Goal: Transaction & Acquisition: Purchase product/service

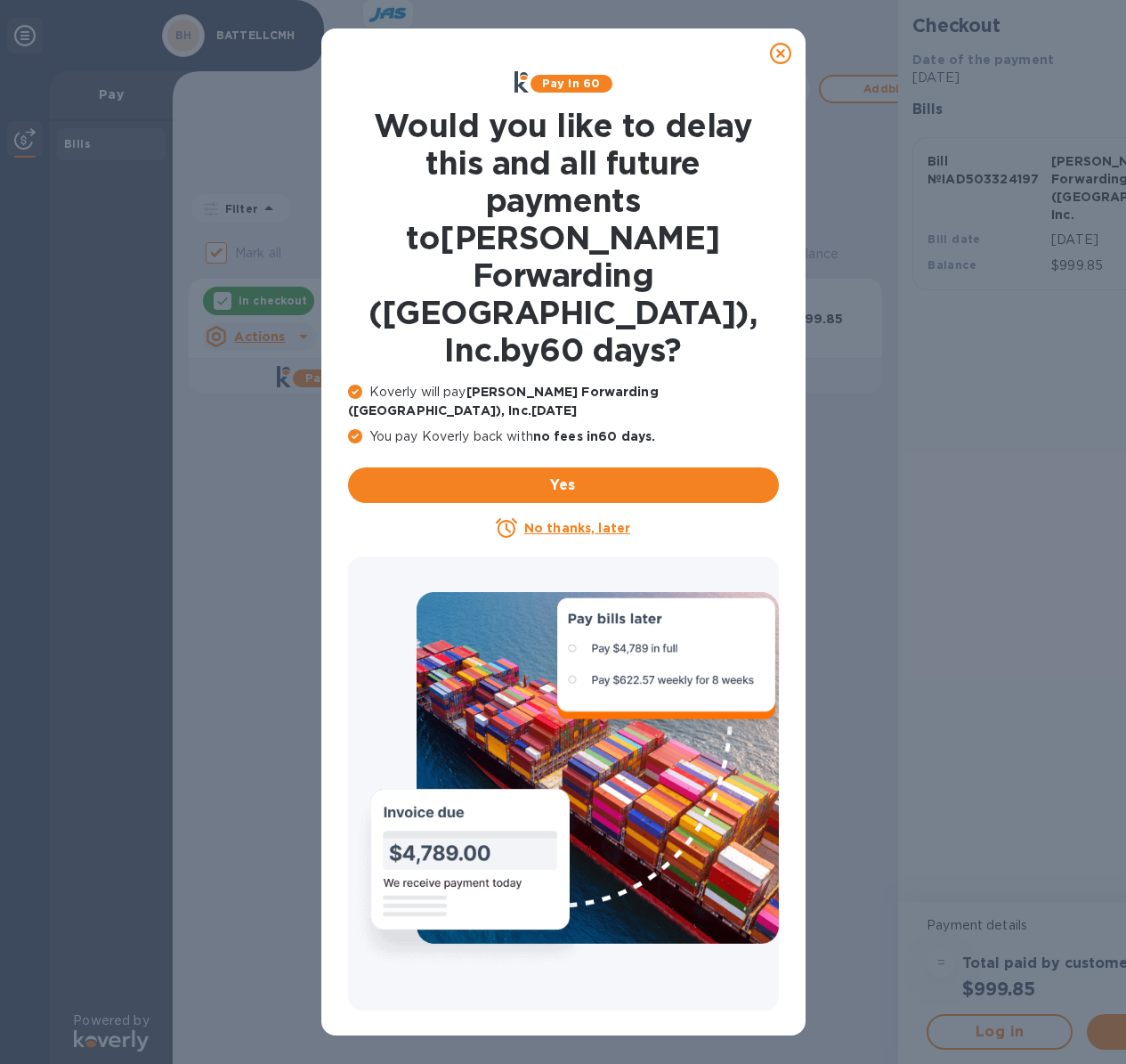
click at [779, 53] on icon at bounding box center [781, 53] width 21 height 21
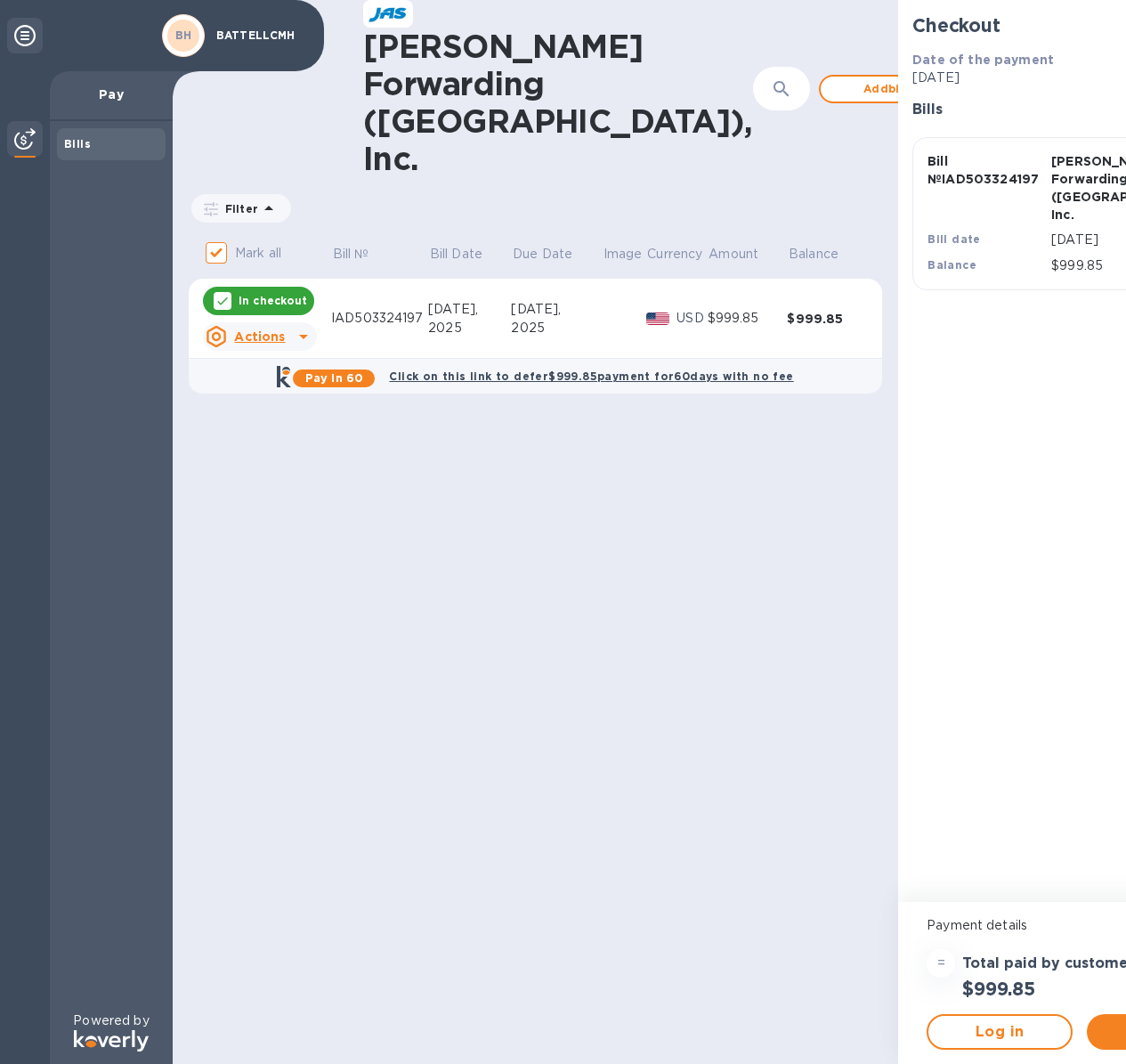
click at [602, 279] on td at bounding box center [624, 318] width 45 height 80
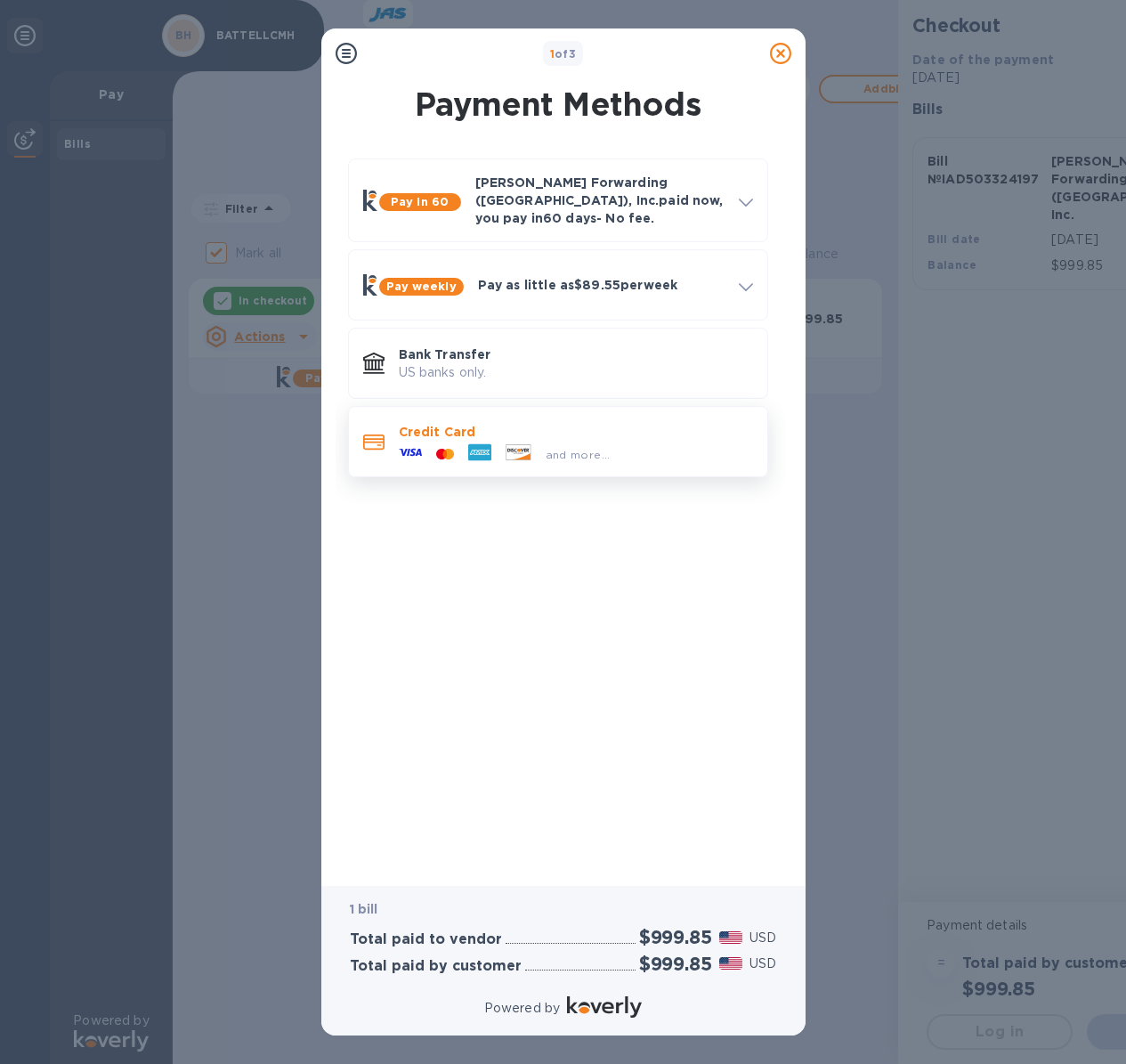
click at [524, 423] on p "Credit Card" at bounding box center [576, 432] width 355 height 18
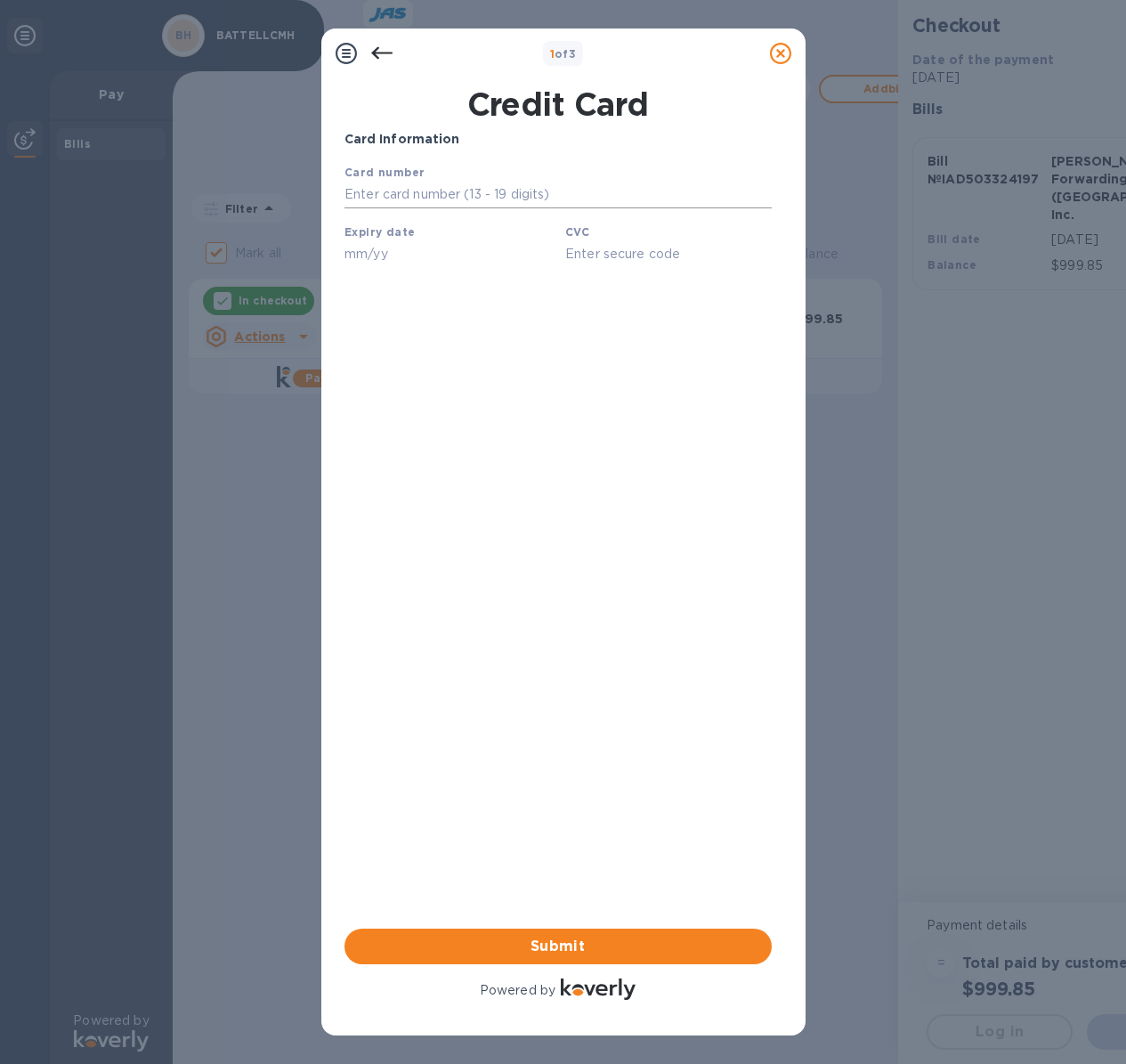
click at [383, 188] on input "text" at bounding box center [557, 195] width 427 height 27
type input "[CREDIT_CARD_NUMBER]"
click at [410, 242] on input "text" at bounding box center [447, 253] width 206 height 27
type input "12/27"
click at [585, 254] on input "text" at bounding box center [667, 253] width 206 height 27
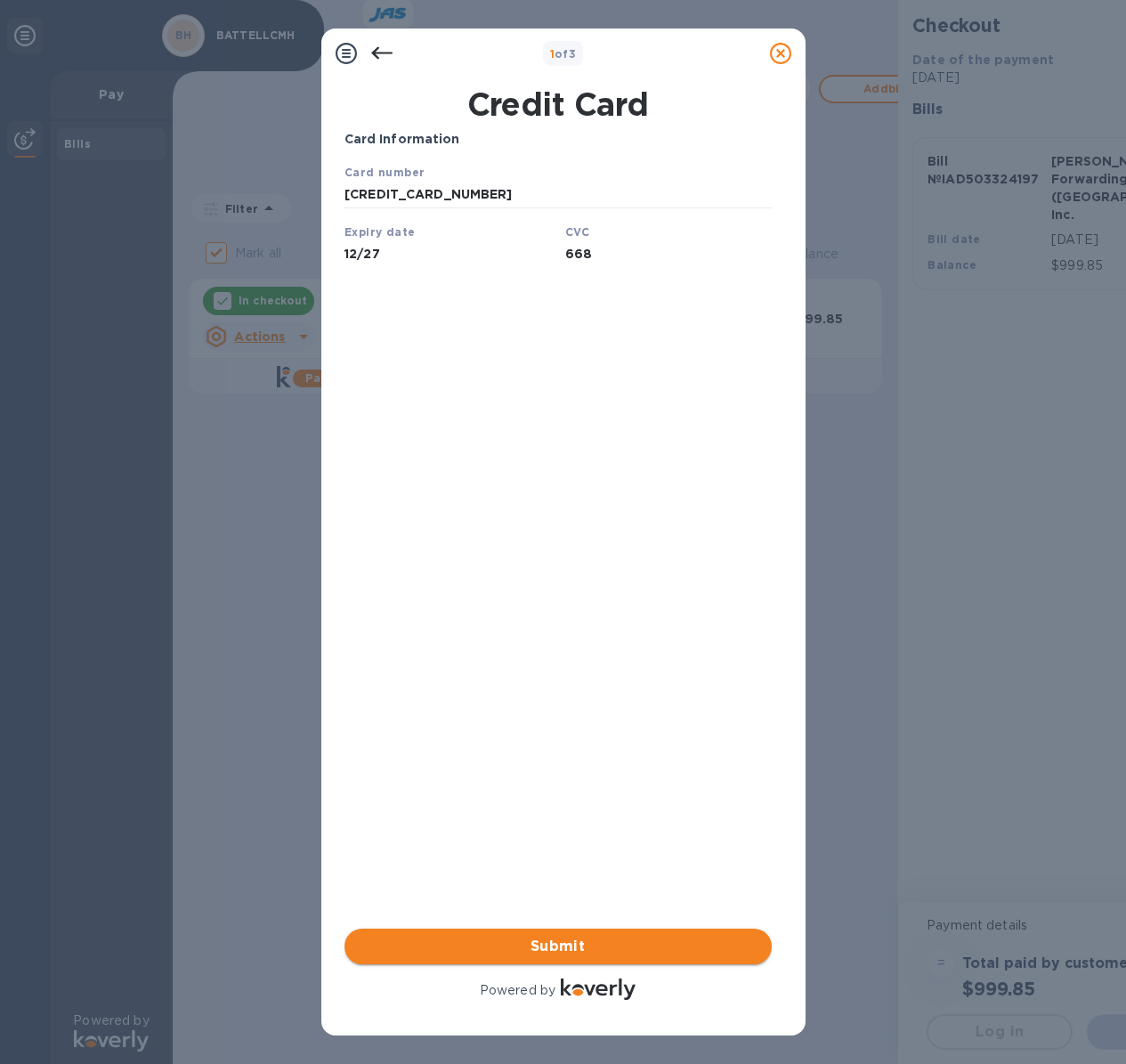
type input "668"
click at [585, 938] on span "Submit" at bounding box center [558, 946] width 399 height 21
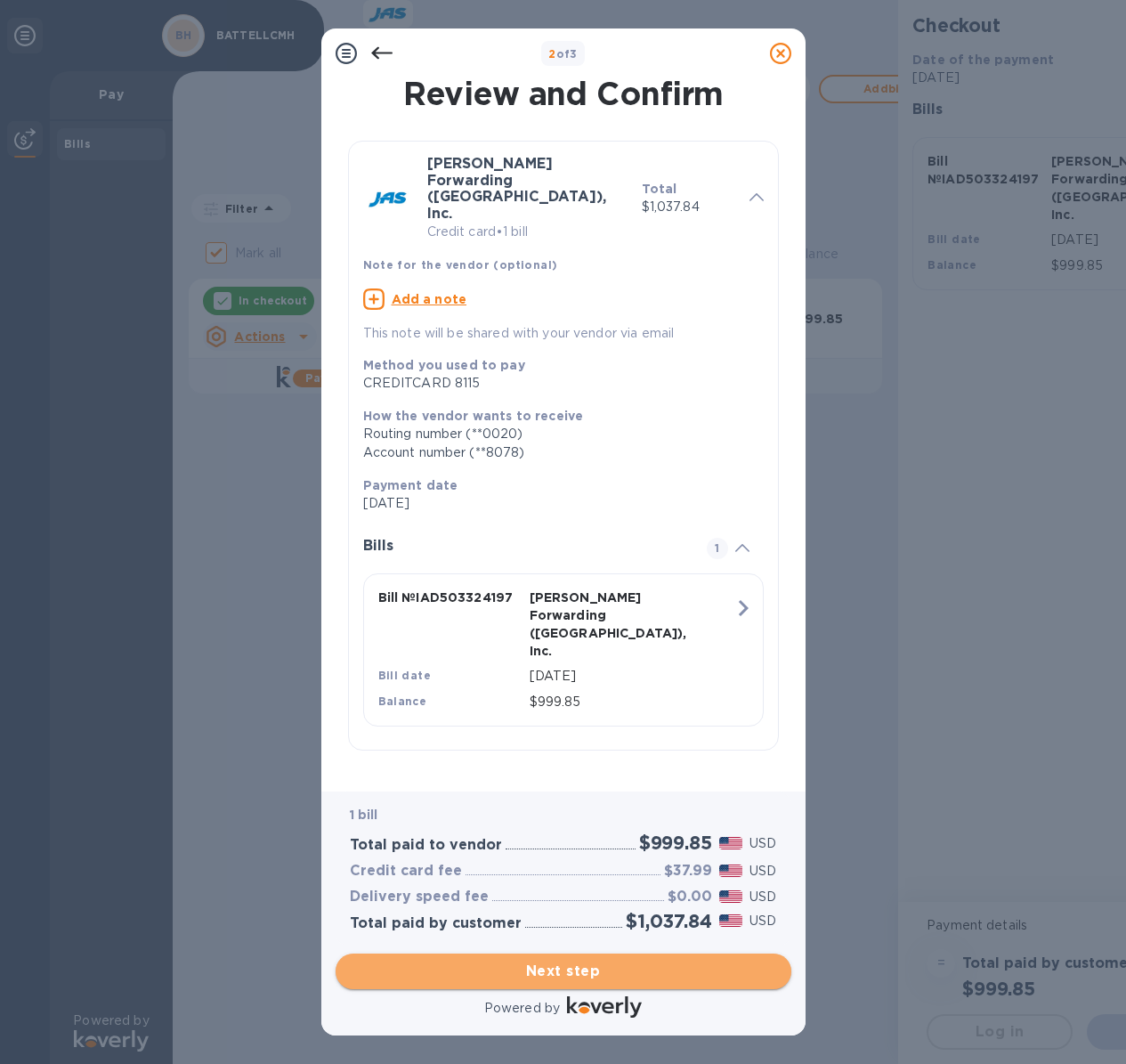
click at [618, 966] on span "Next step" at bounding box center [563, 971] width 427 height 21
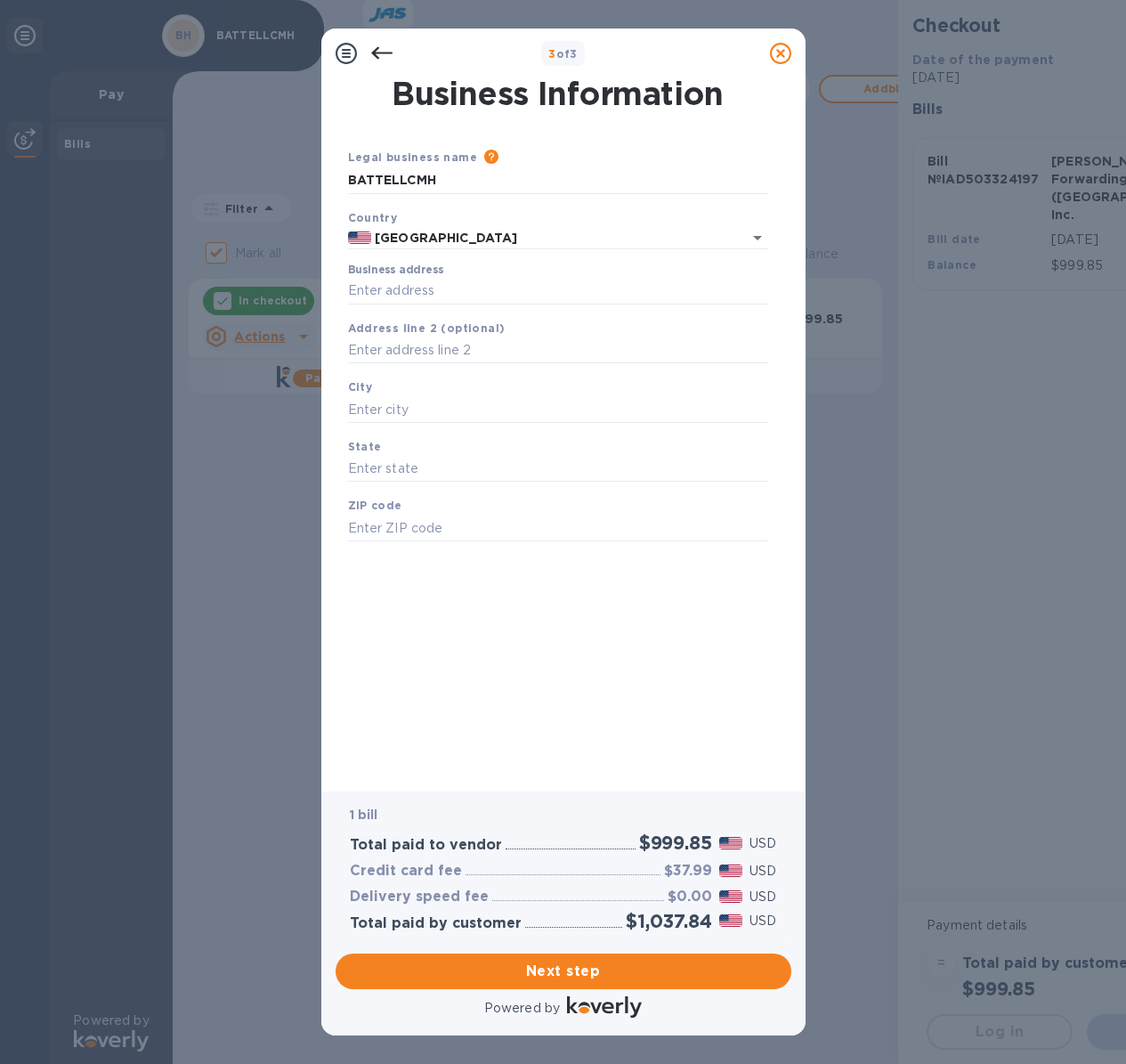
click at [462, 196] on div "Legal business name Please provide the legal name that appears on your SS-4 for…" at bounding box center [558, 171] width 434 height 60
drag, startPoint x: 458, startPoint y: 185, endPoint x: 253, endPoint y: 172, distance: 205.4
type input "[GEOGRAPHIC_DATA]"
type input "[STREET_ADDRESS]"
type input "Columbus"
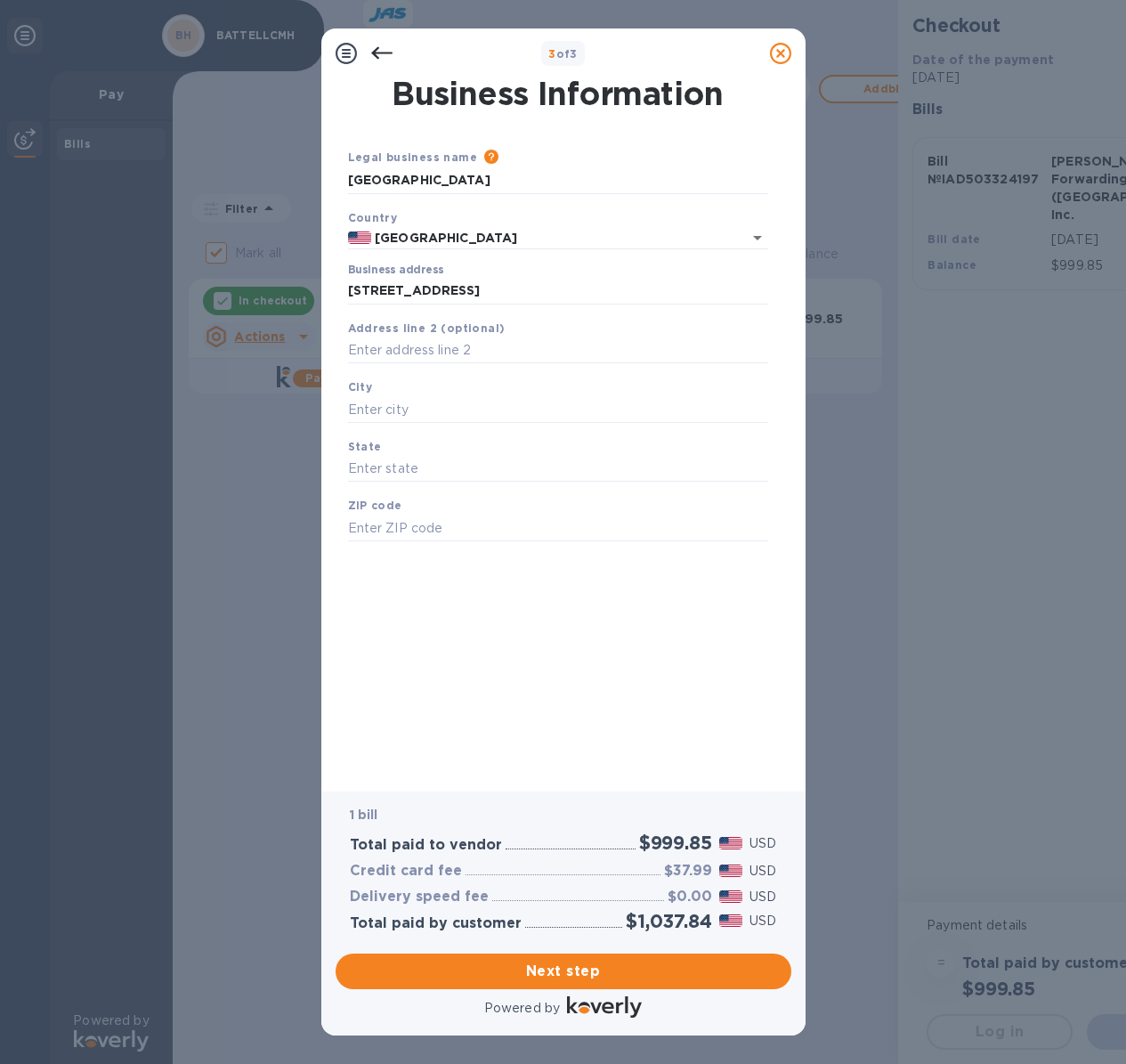
type input "OH"
type input "43201"
click at [524, 727] on div "Business Information Legal business name Please provide the legal name that app…" at bounding box center [563, 422] width 438 height 688
click at [614, 963] on span "Next step" at bounding box center [563, 971] width 427 height 21
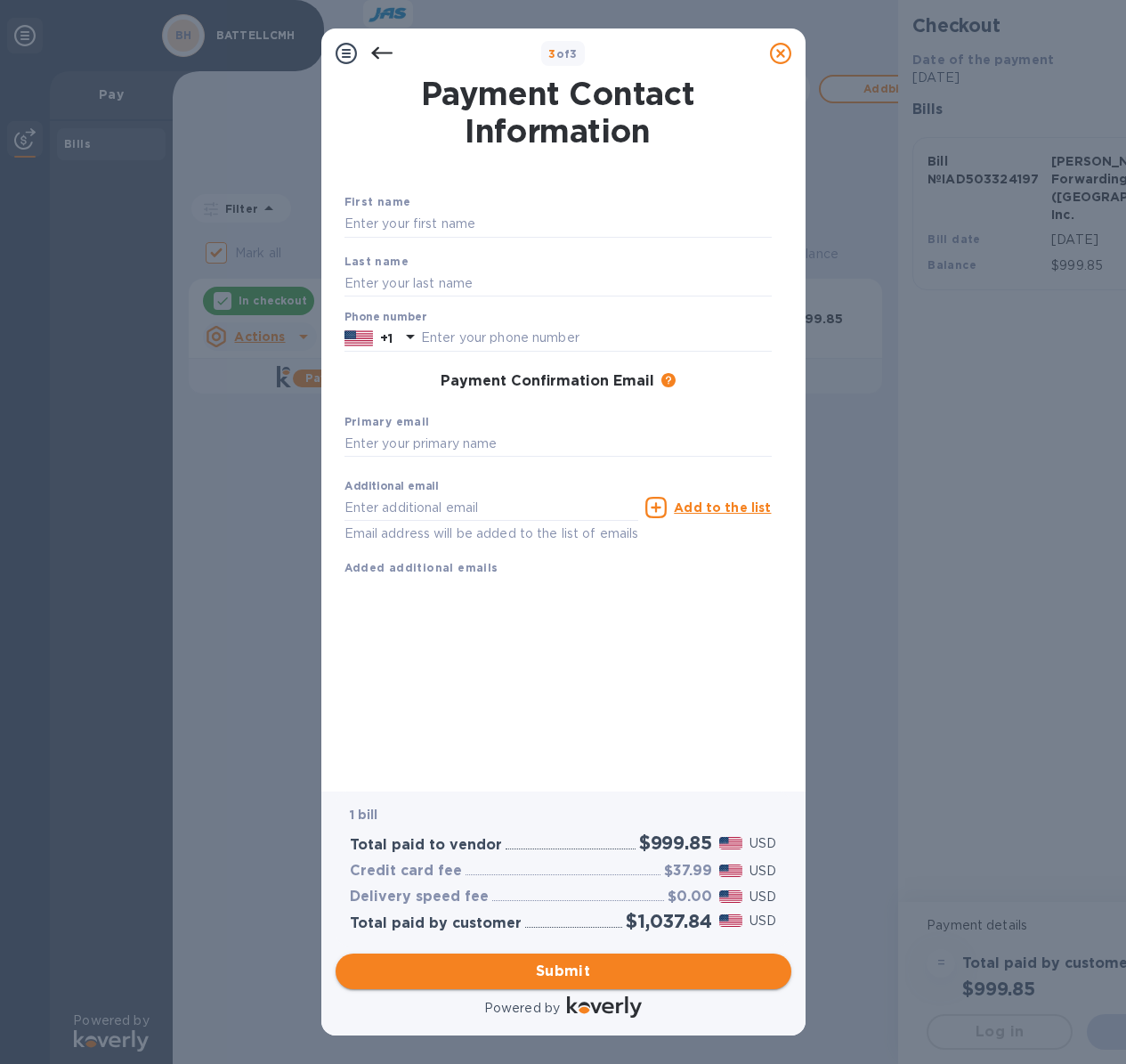
click at [612, 956] on button "Submit" at bounding box center [563, 971] width 456 height 35
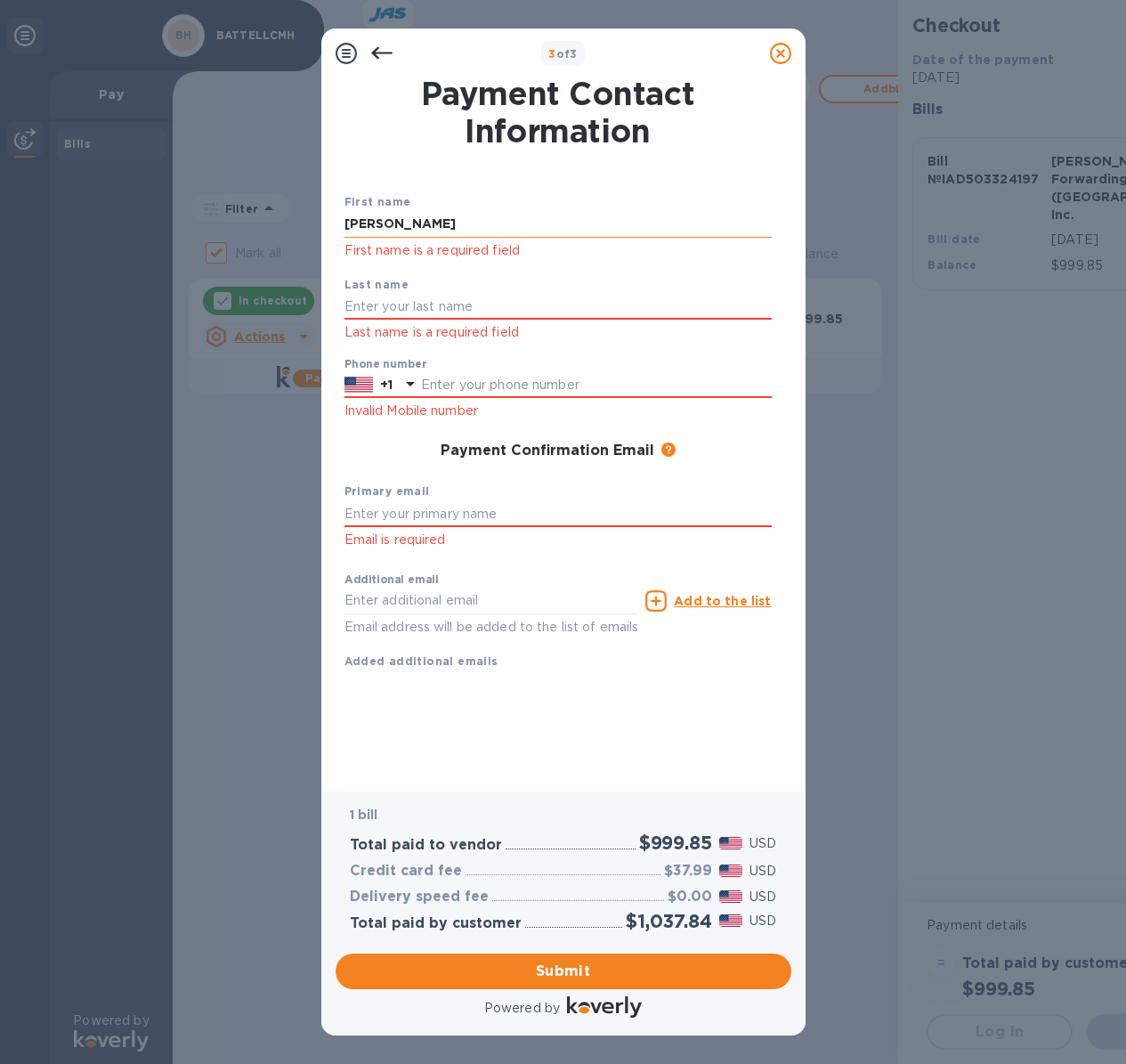
type input "[PERSON_NAME]"
type input "3195308669"
click at [532, 494] on div "Primary email Email is required" at bounding box center [558, 515] width 442 height 83
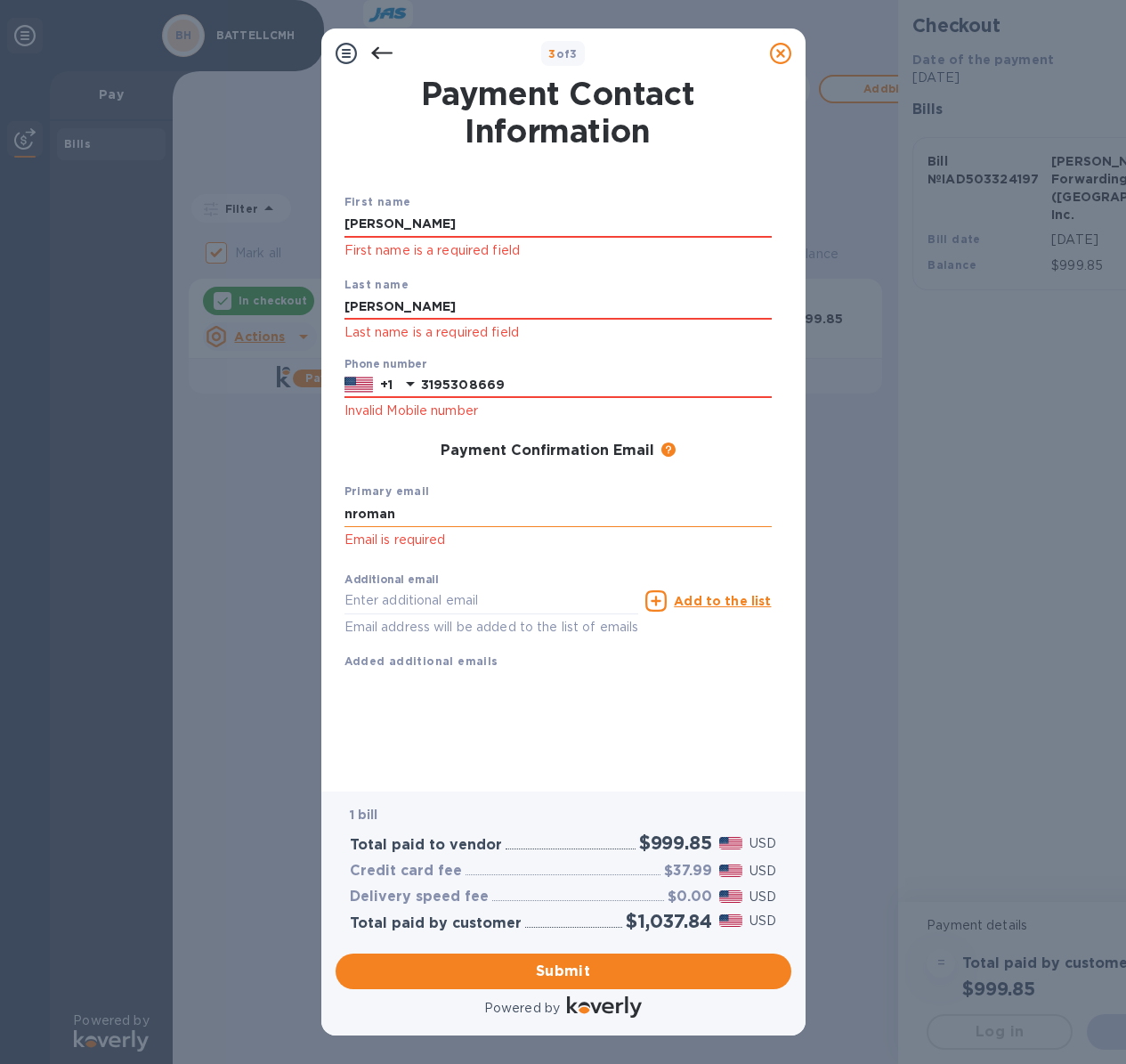
type input "nromano"
type input "[EMAIL_ADDRESS][DOMAIN_NAME]"
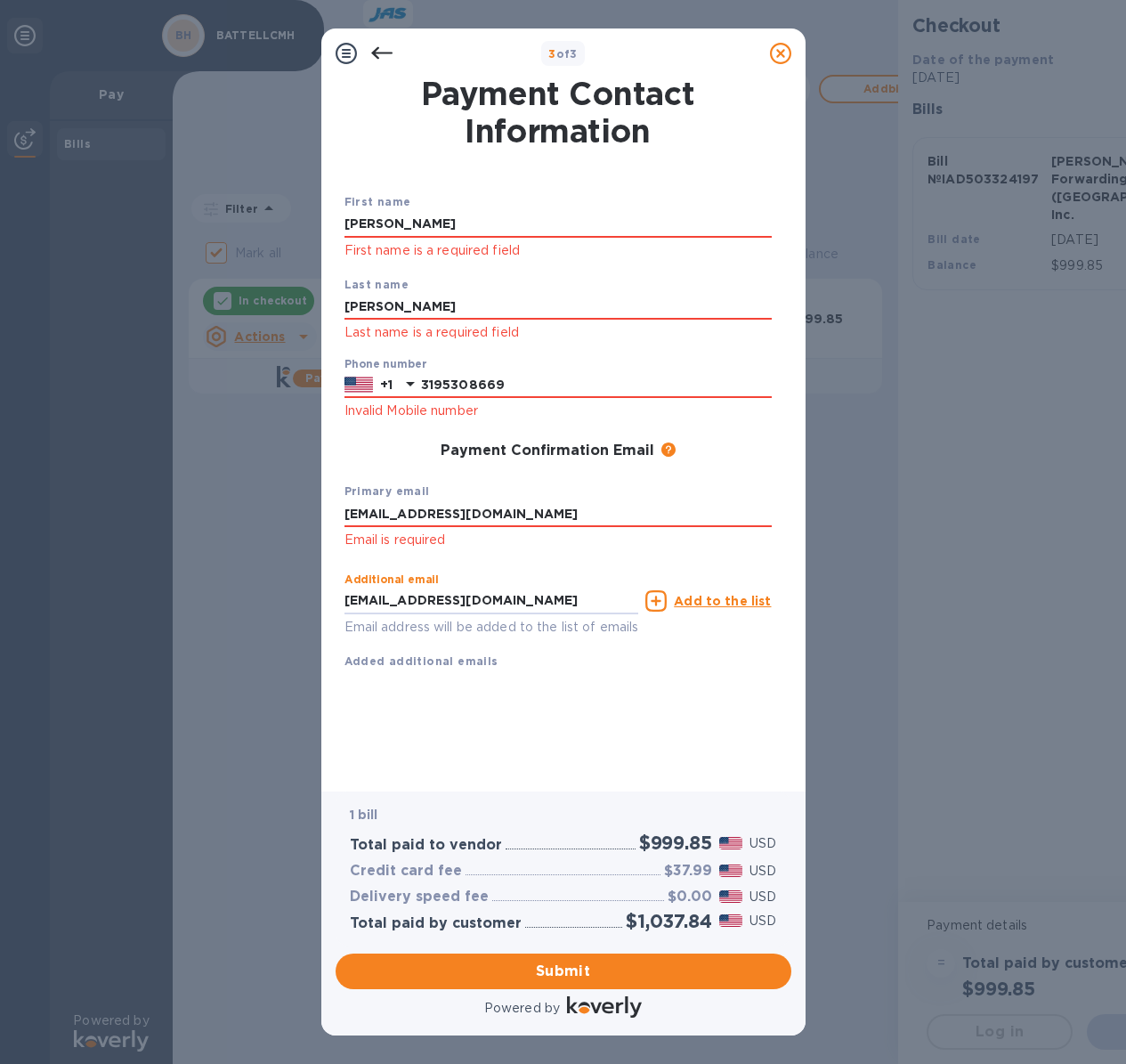
drag, startPoint x: 542, startPoint y: 600, endPoint x: 242, endPoint y: 565, distance: 302.0
click at [612, 976] on span "Submit" at bounding box center [563, 971] width 427 height 21
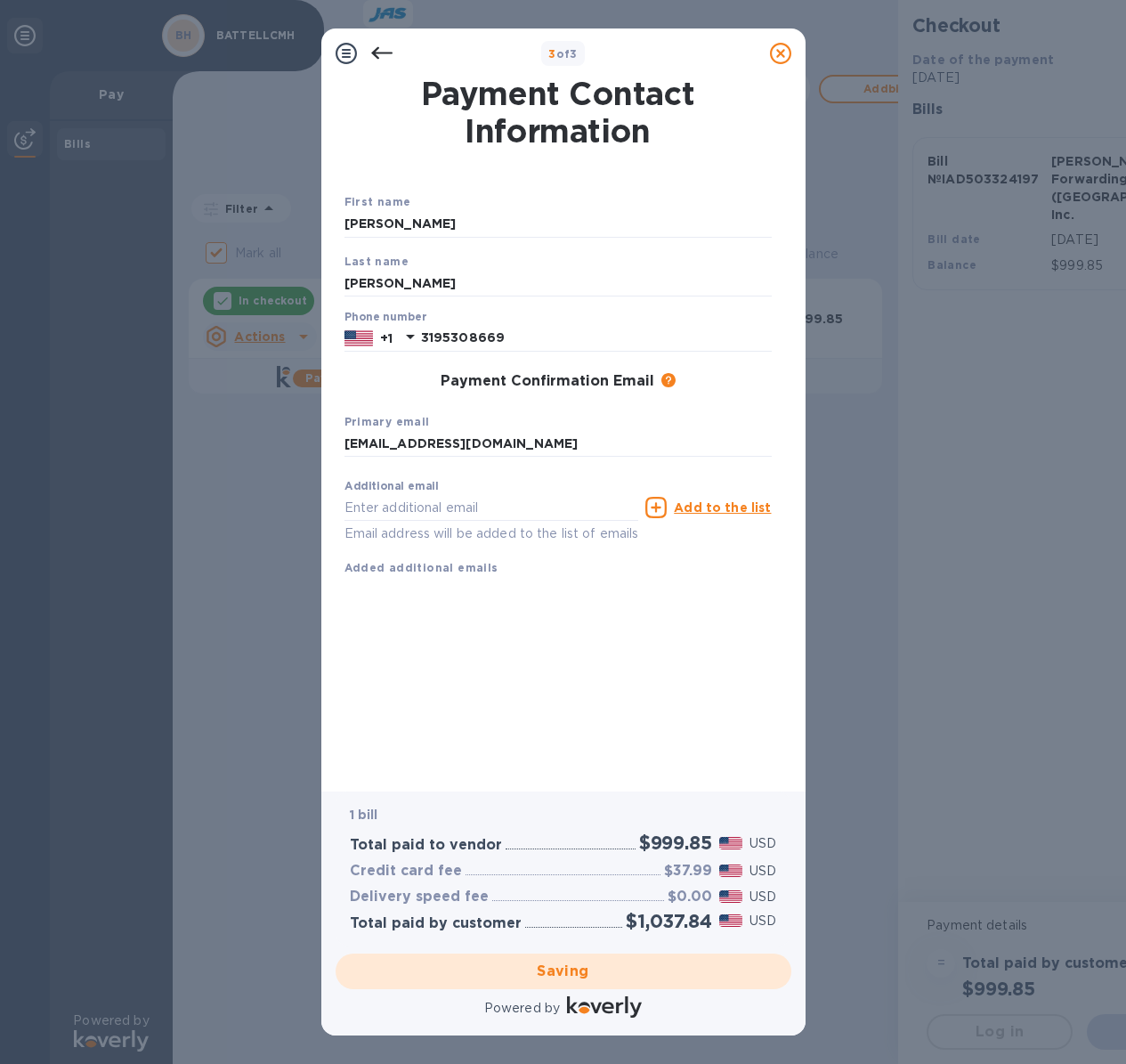
checkbox input "false"
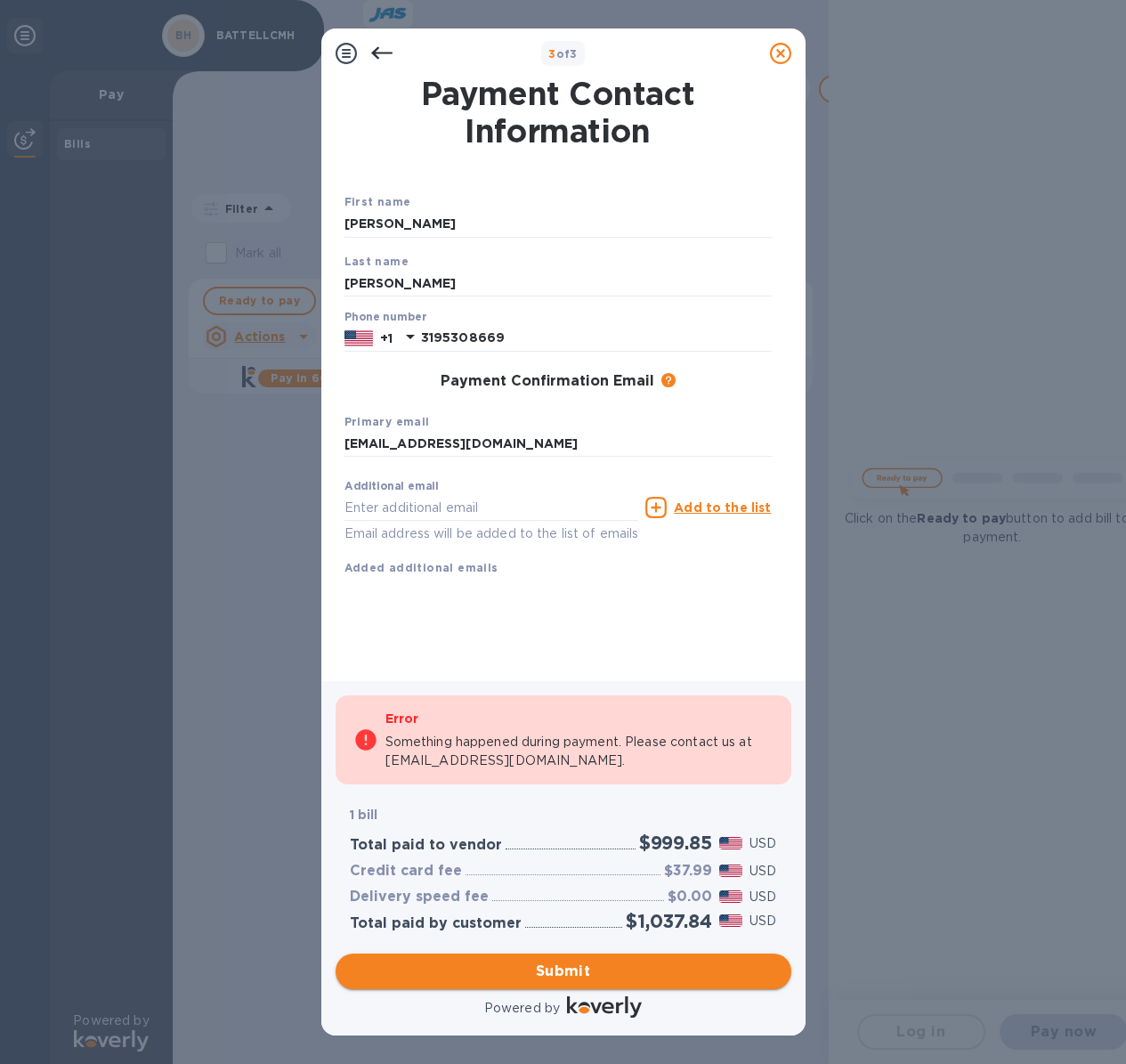
click at [526, 973] on span "Submit" at bounding box center [563, 971] width 427 height 21
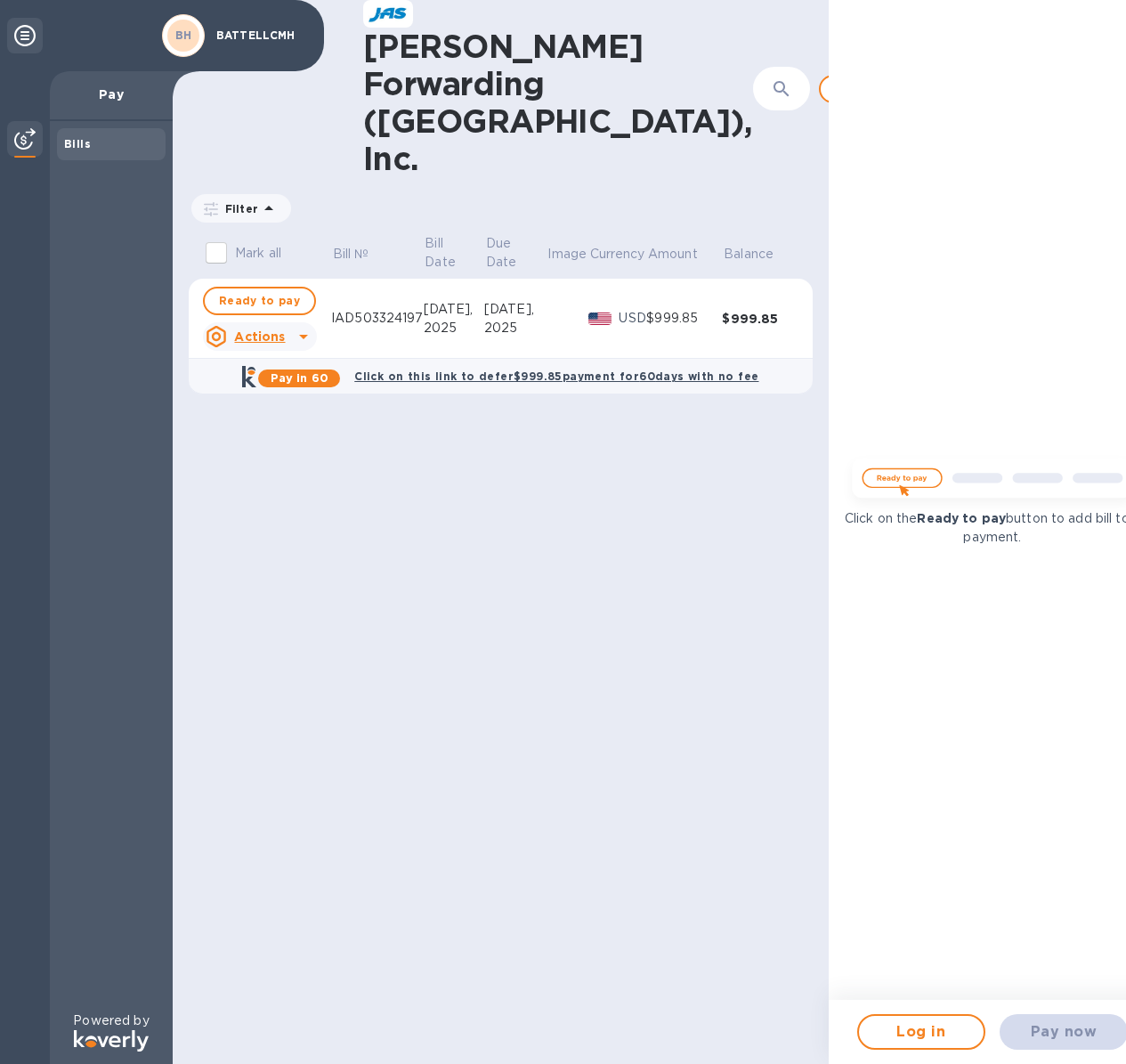
click at [267, 198] on icon at bounding box center [268, 208] width 21 height 21
click at [259, 198] on icon at bounding box center [268, 208] width 21 height 21
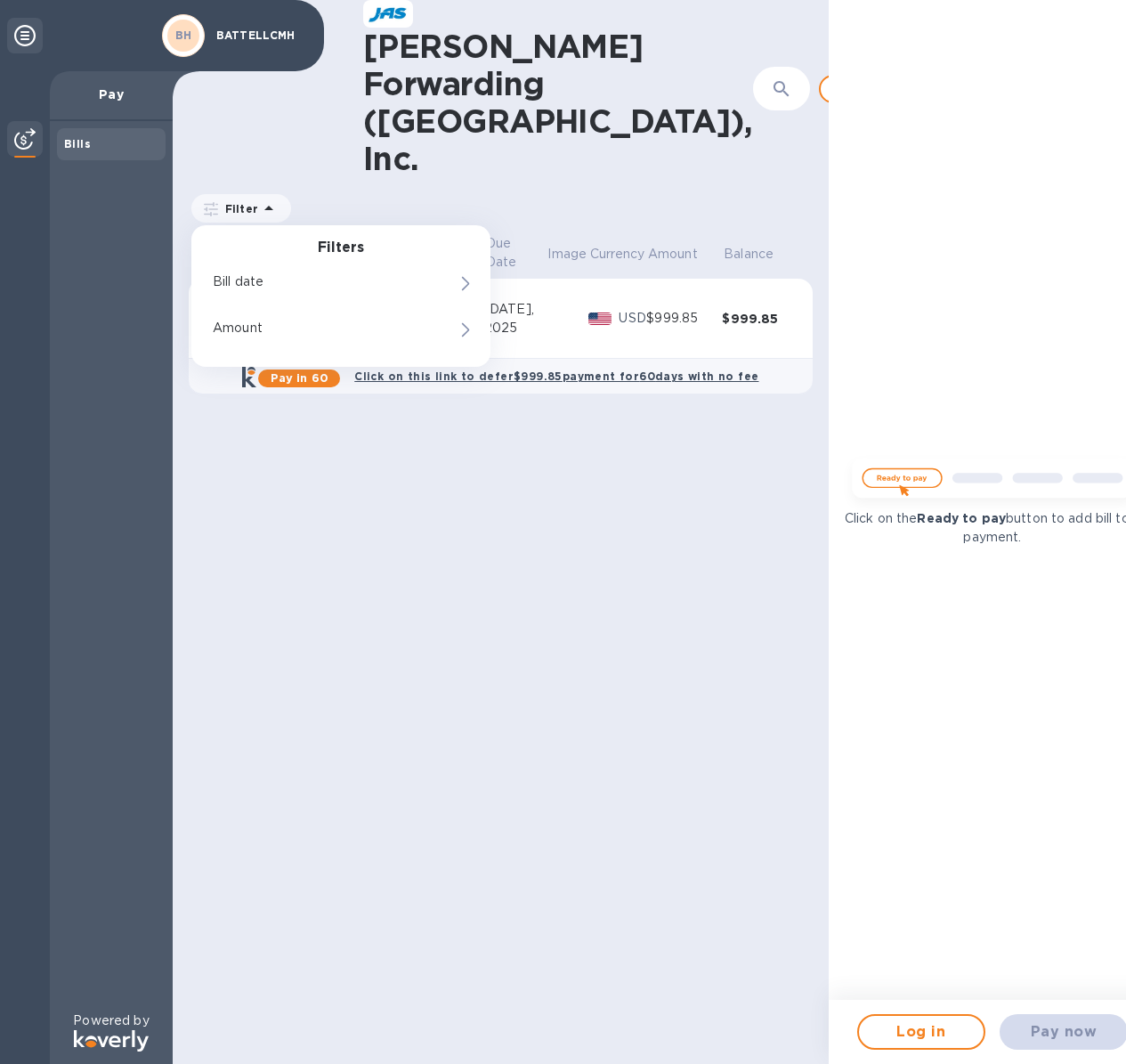
click at [259, 198] on icon at bounding box center [268, 208] width 21 height 21
click at [265, 125] on div "[PERSON_NAME] Forwarding ([GEOGRAPHIC_DATA]), Inc. ​ Add bill" at bounding box center [500, 88] width 656 height 177
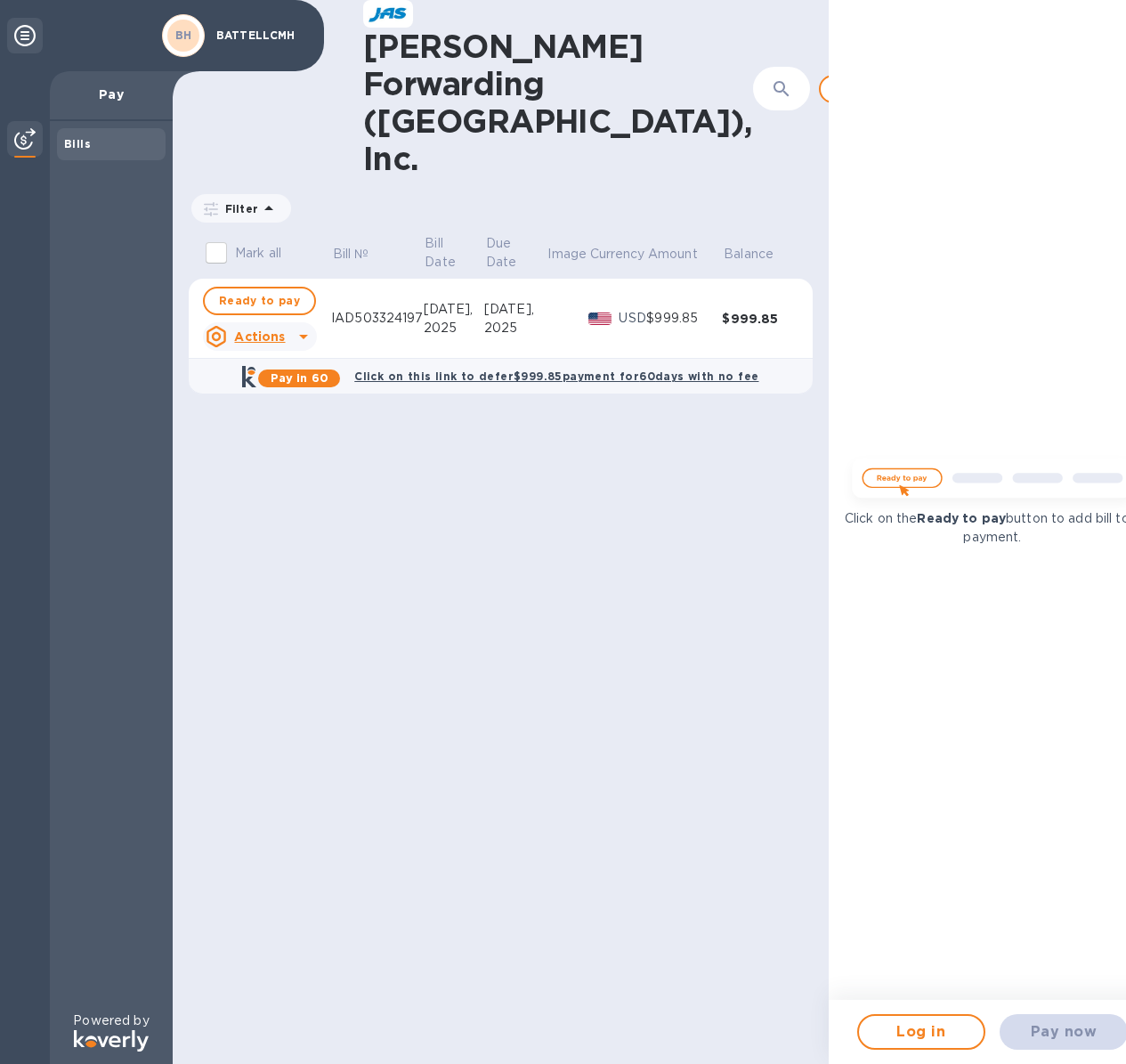
click at [30, 36] on icon at bounding box center [24, 35] width 21 height 21
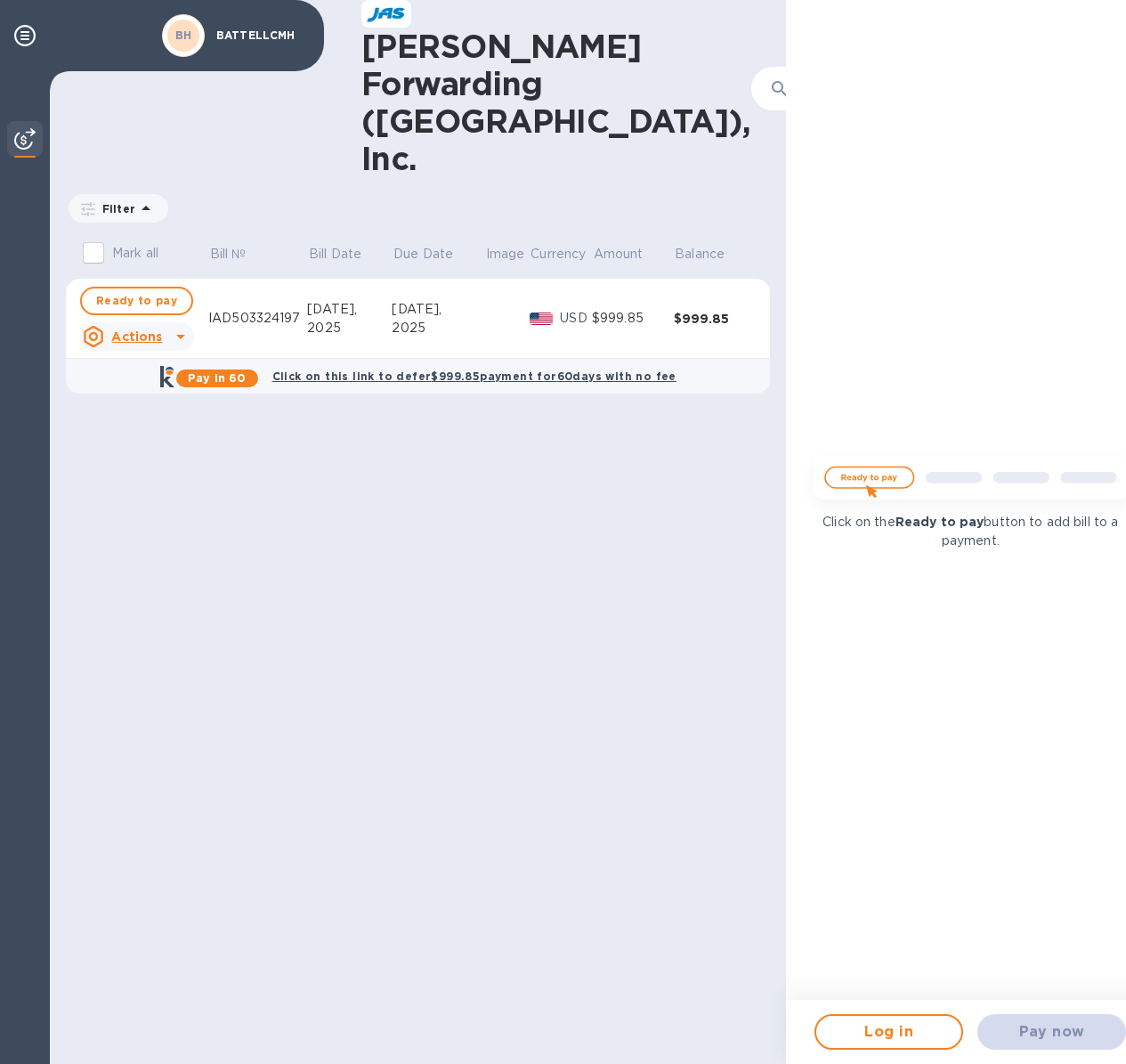
click at [509, 402] on div "[PERSON_NAME] Forwarding ([GEOGRAPHIC_DATA]), Inc. ​ Add bill Filter Amount Mar…" at bounding box center [418, 532] width 736 height 1064
click at [560, 309] on p "USD" at bounding box center [576, 318] width 32 height 19
click at [426, 318] on div "2025" at bounding box center [438, 328] width 93 height 19
click at [22, 40] on icon at bounding box center [24, 35] width 21 height 21
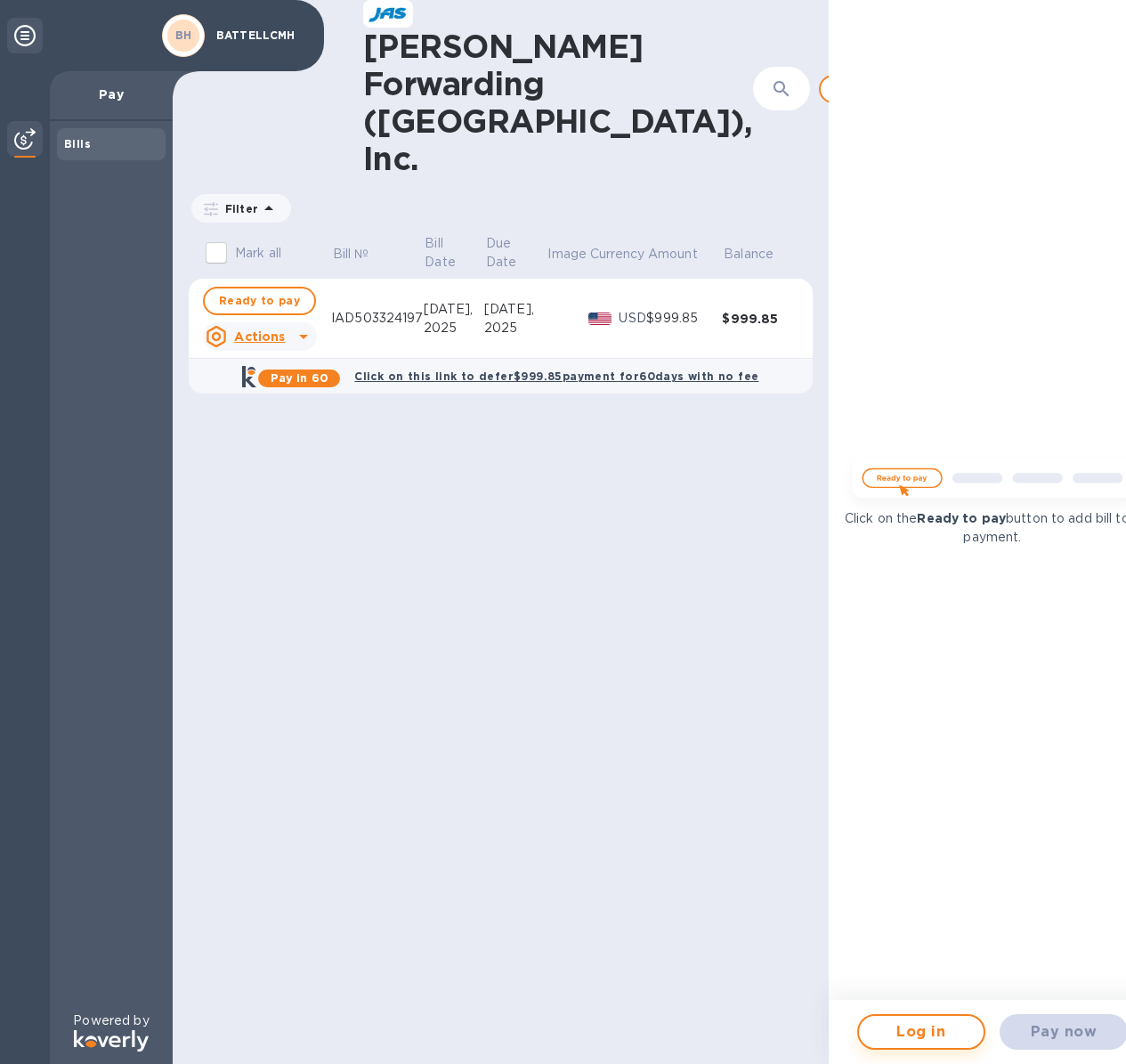
click at [934, 1026] on span "Log in" at bounding box center [922, 1032] width 97 height 21
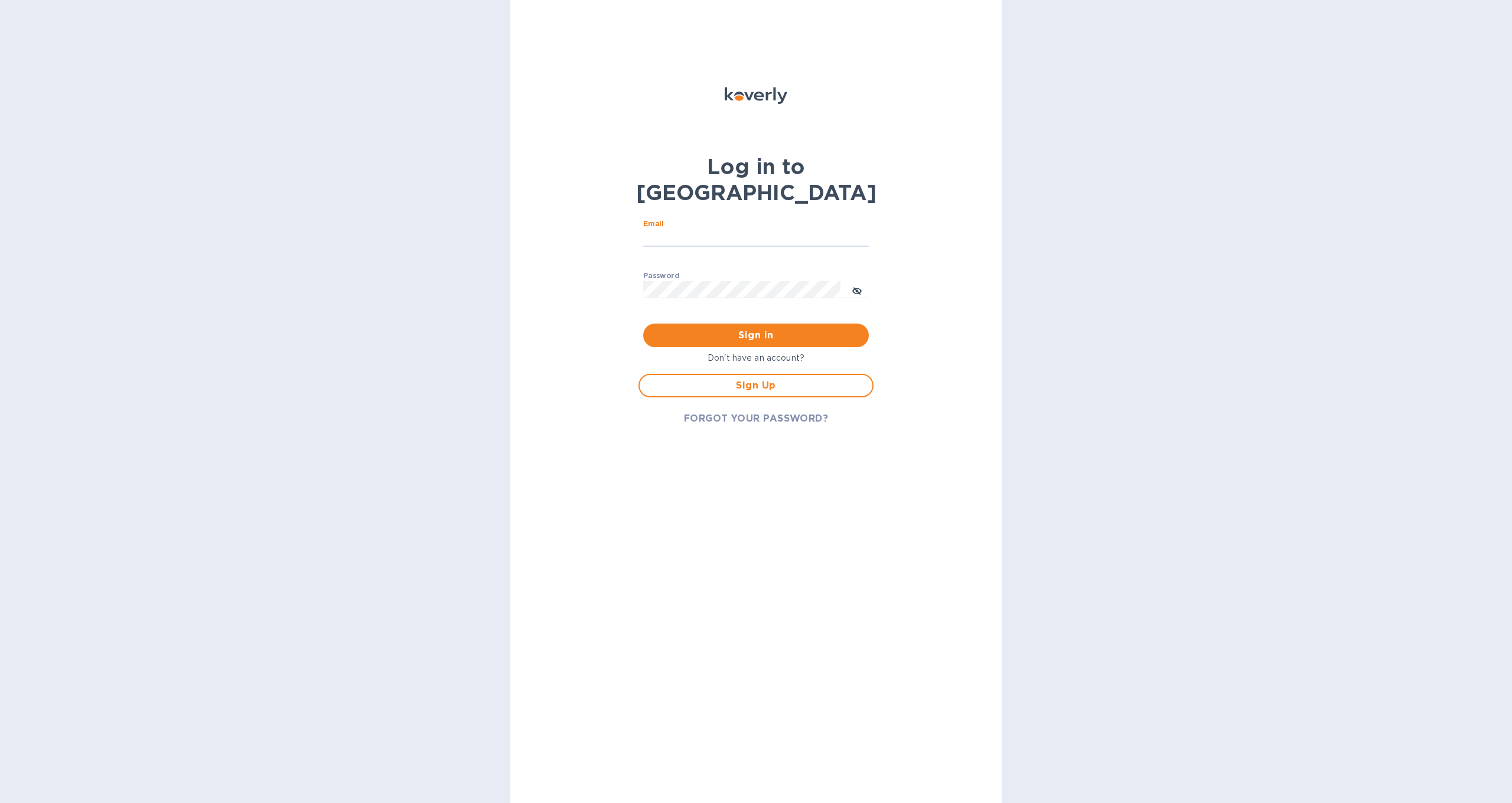
type input "[EMAIL_ADDRESS][DOMAIN_NAME]"
click at [756, 324] on button "Sign in" at bounding box center [756, 336] width 225 height 23
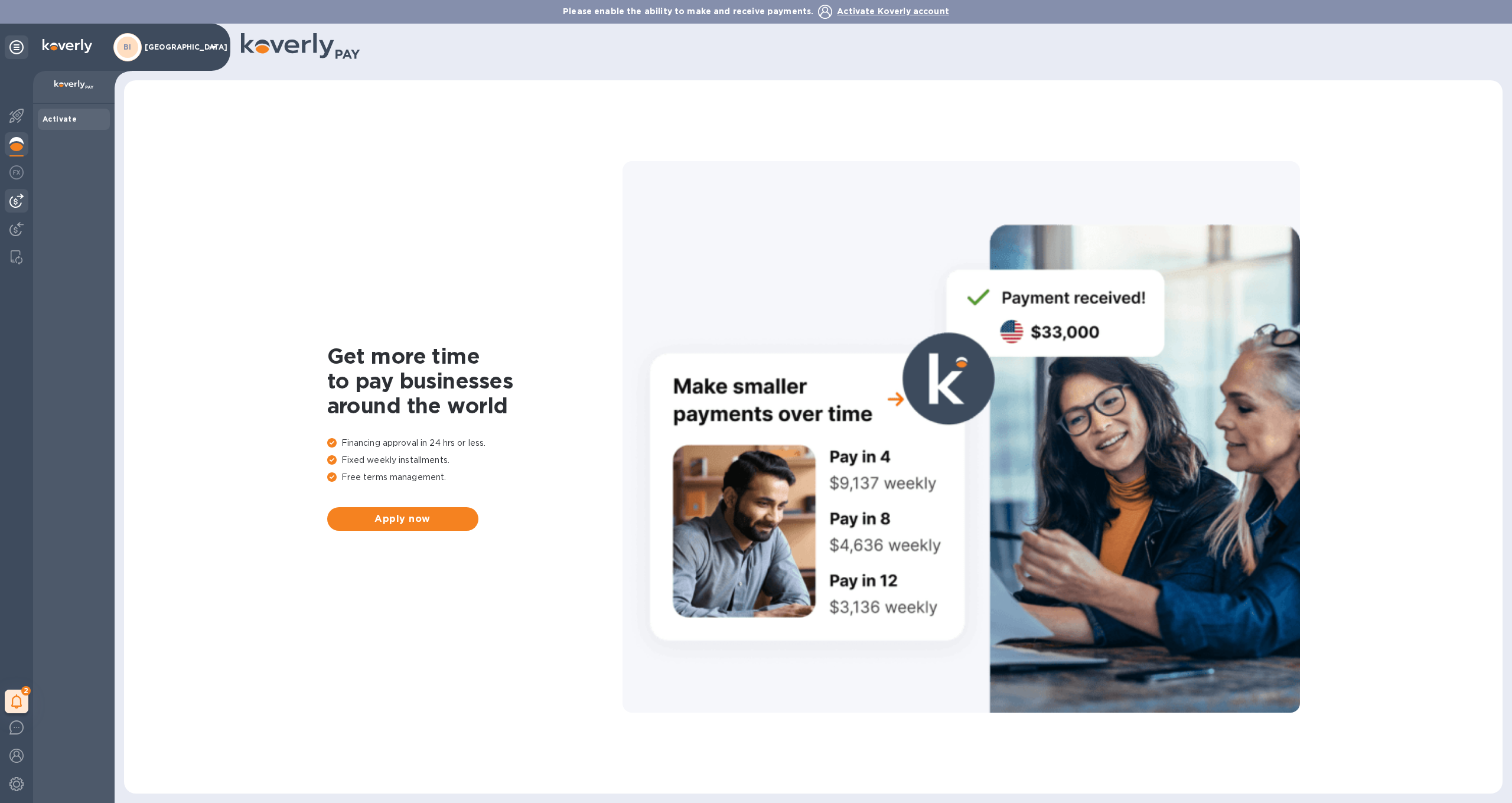
click at [17, 203] on img at bounding box center [16, 201] width 14 height 14
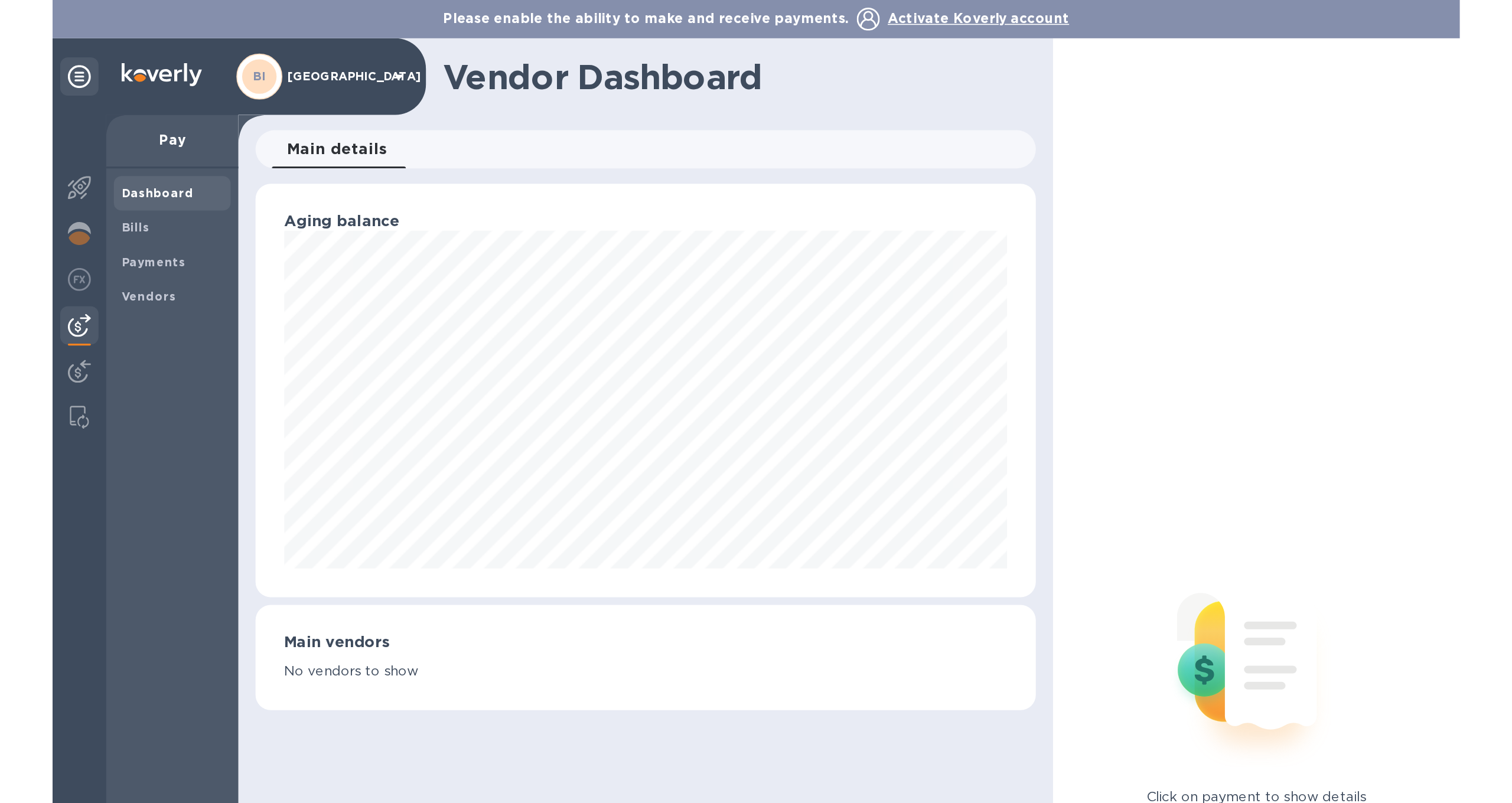
scroll to position [255, 911]
